Goal: Task Accomplishment & Management: Manage account settings

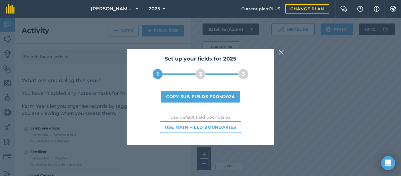
click at [281, 50] on img at bounding box center [281, 52] width 5 height 7
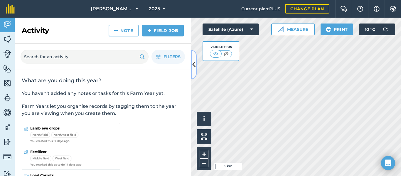
click at [195, 60] on icon at bounding box center [194, 64] width 3 height 10
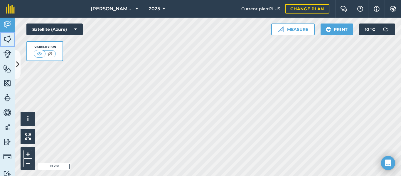
click at [7, 37] on img at bounding box center [7, 39] width 8 height 9
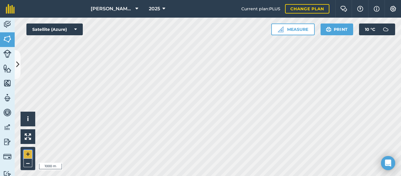
click at [29, 152] on button "+" at bounding box center [28, 154] width 9 height 9
